Goal: Information Seeking & Learning: Learn about a topic

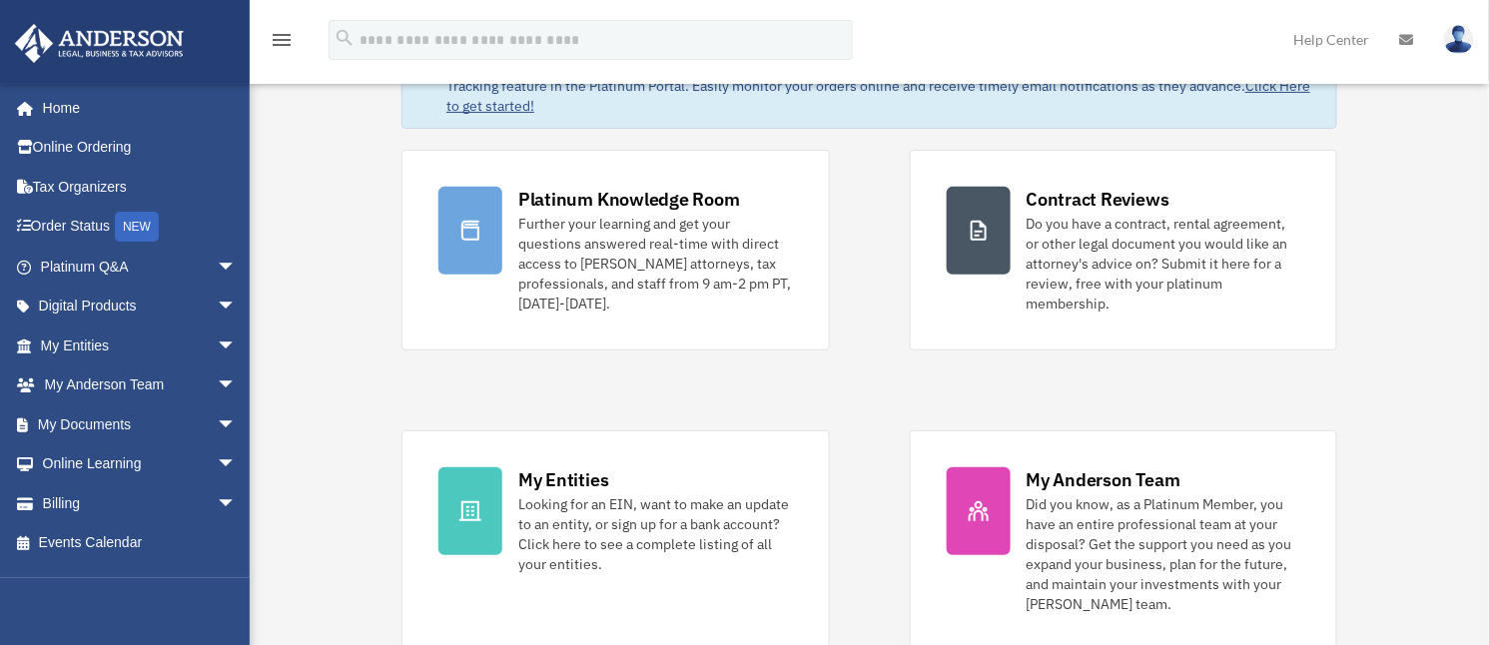
scroll to position [133, 0]
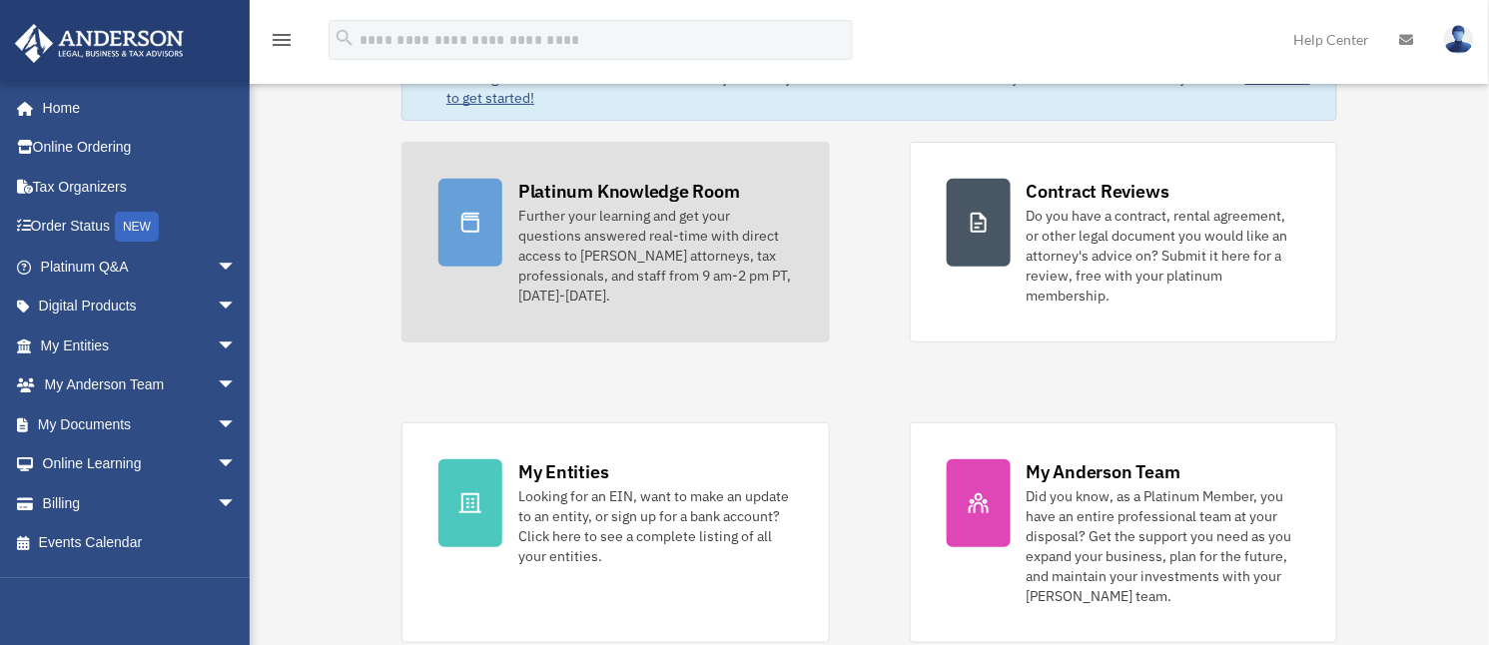
click at [557, 230] on div "Further your learning and get your questions answered real-time with direct acc…" at bounding box center [655, 256] width 274 height 100
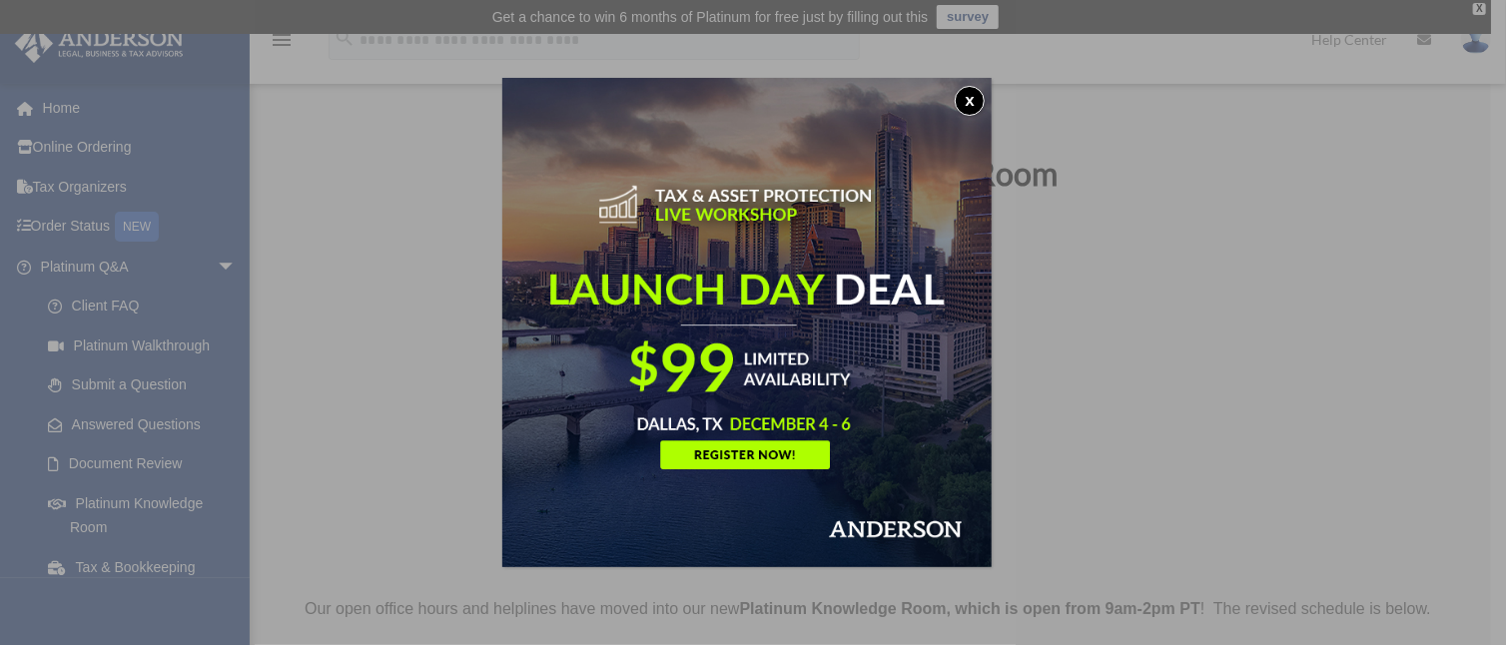
click at [971, 100] on button "x" at bounding box center [970, 101] width 30 height 30
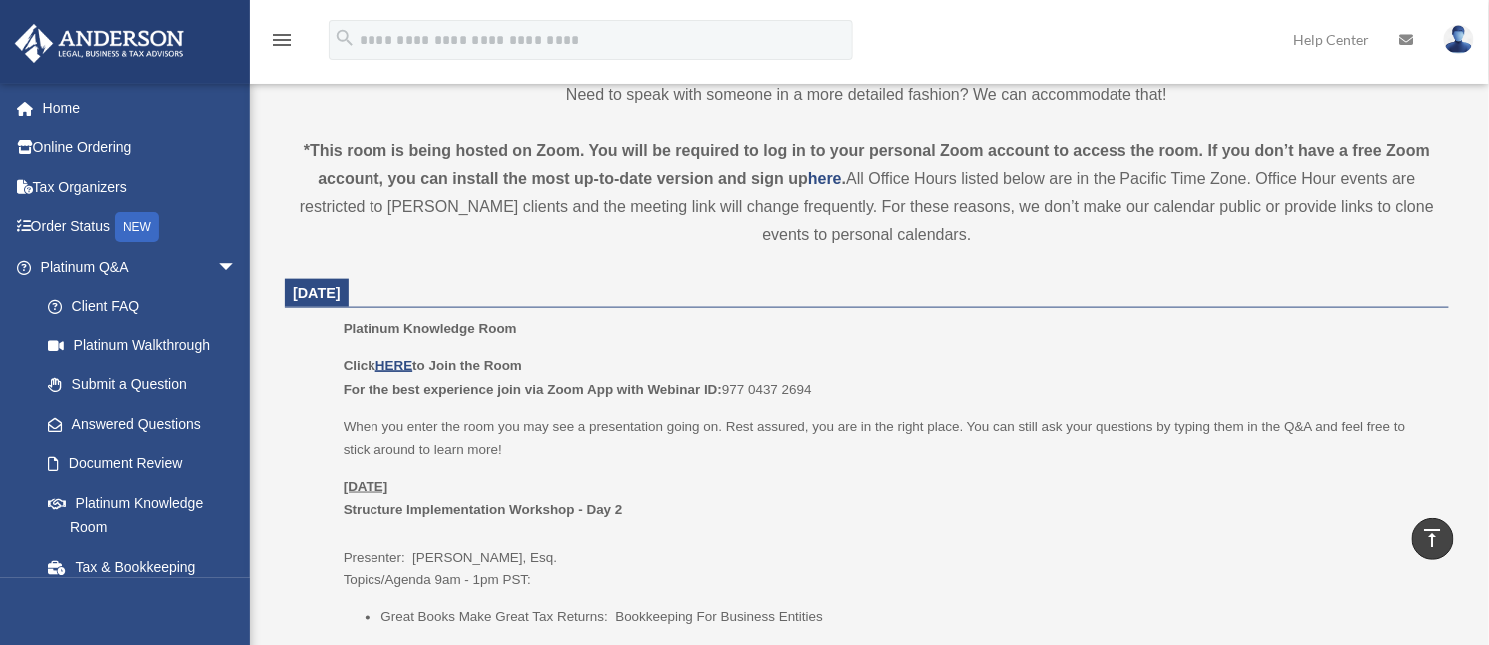
scroll to position [665, 0]
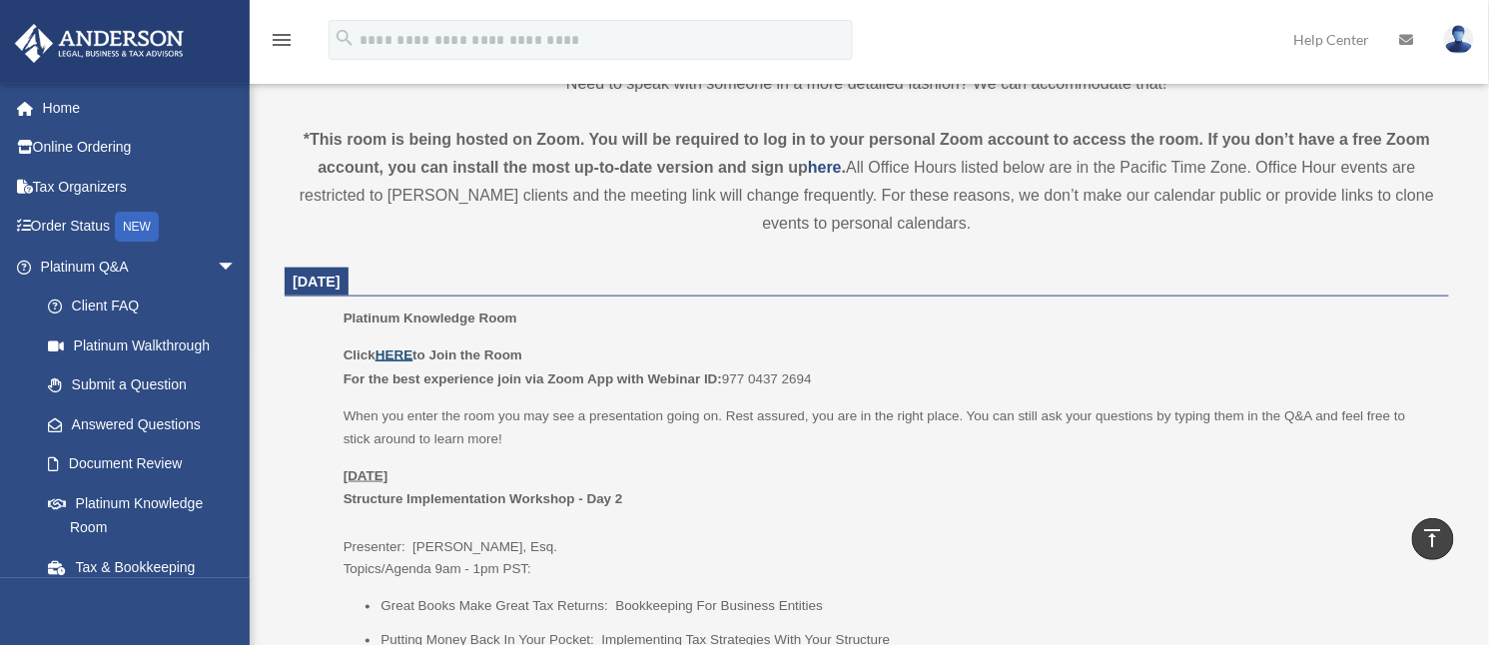
click at [398, 352] on u "HERE" at bounding box center [394, 355] width 37 height 15
